Goal: Information Seeking & Learning: Learn about a topic

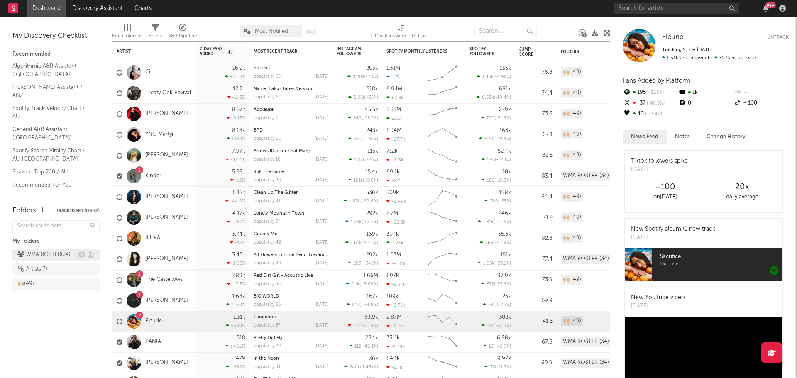
click at [44, 252] on div "WMA ROSTER ( 34 )" at bounding box center [43, 255] width 53 height 10
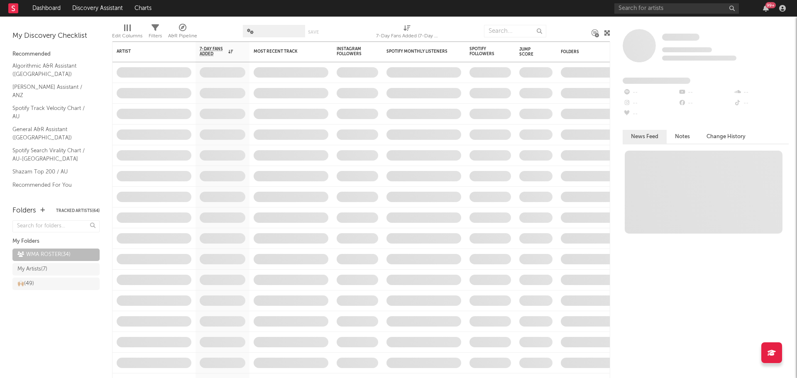
click at [269, 26] on span at bounding box center [274, 31] width 62 height 12
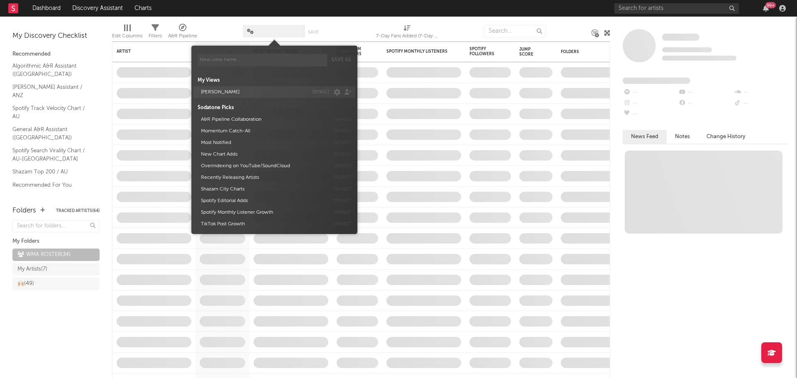
click at [229, 88] on button "[PERSON_NAME]" at bounding box center [253, 92] width 110 height 12
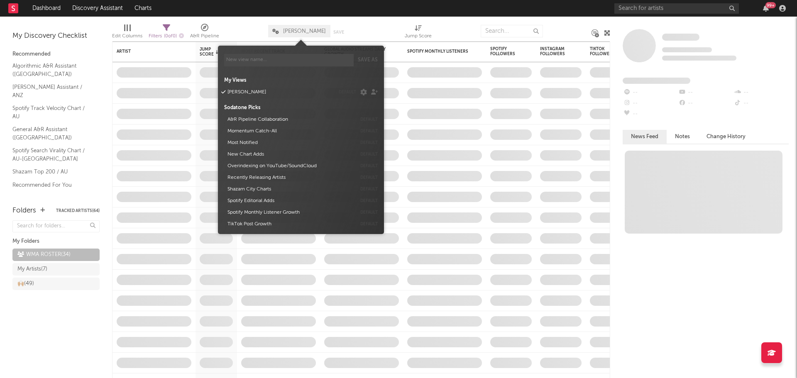
click at [299, 20] on div "Edit Columns Filters ( 0 of 0 ) A&R Pipeline ALEX DEFAULTY Save Save as Jump Sc…" at bounding box center [361, 29] width 498 height 25
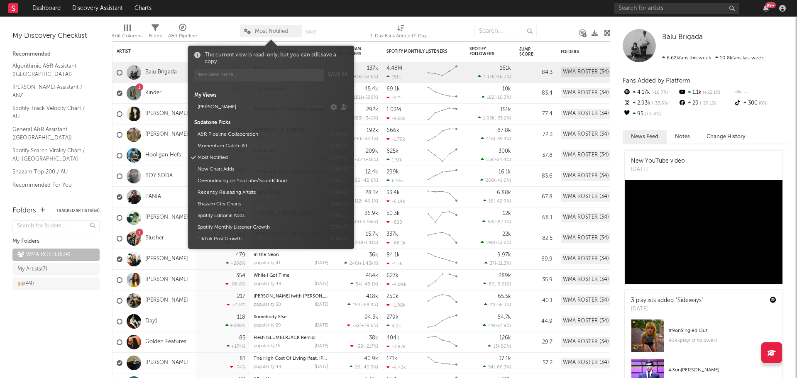
click at [281, 31] on span "Most Notified" at bounding box center [271, 31] width 33 height 5
click at [231, 107] on button "[PERSON_NAME]" at bounding box center [250, 107] width 110 height 12
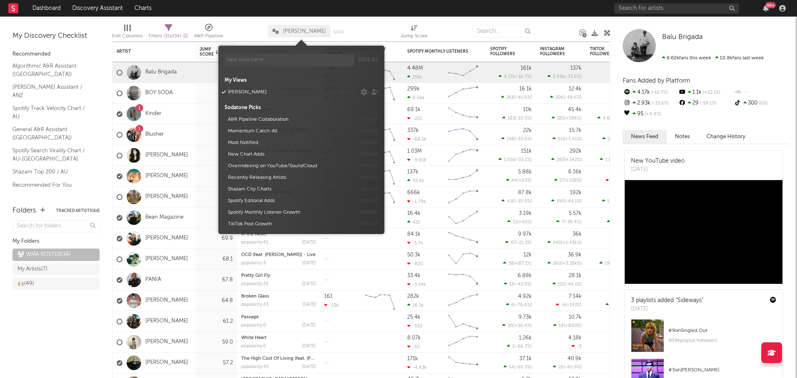
click at [259, 32] on div at bounding box center [246, 31] width 32 height 21
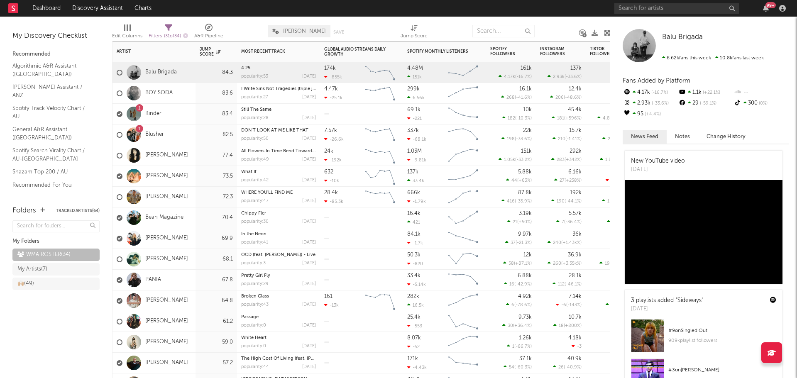
click at [179, 238] on div "[PERSON_NAME]" at bounding box center [153, 238] width 83 height 21
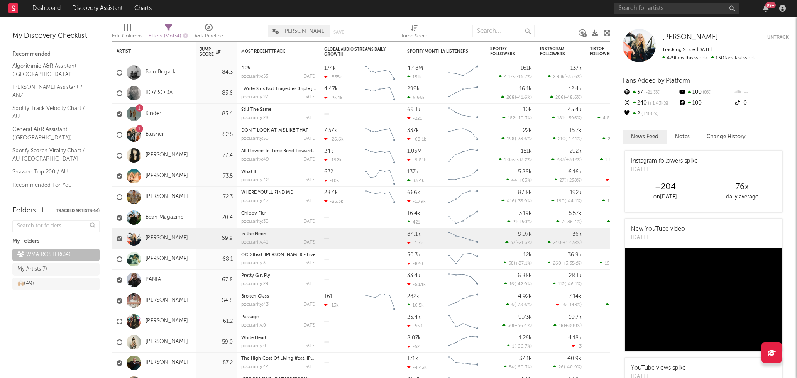
click at [159, 238] on link "[PERSON_NAME]" at bounding box center [166, 238] width 43 height 7
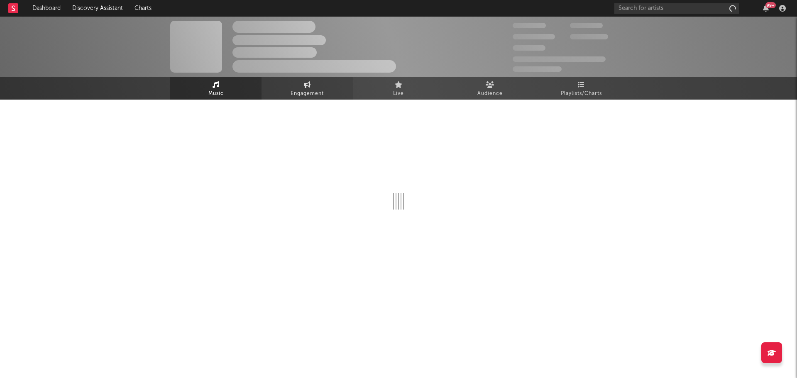
click at [304, 95] on span "Engagement" at bounding box center [307, 94] width 33 height 10
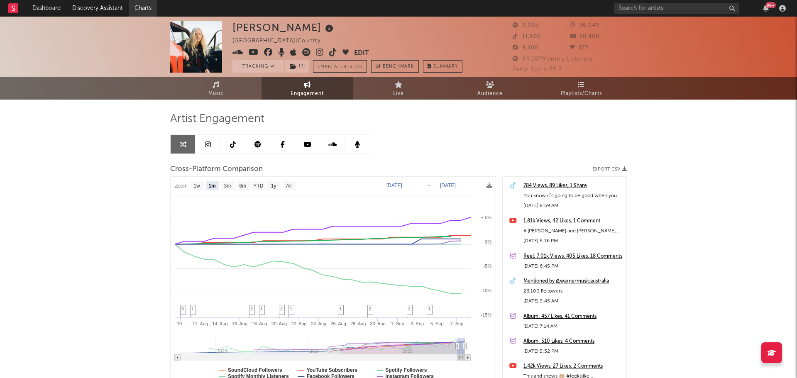
select select "1m"
